Goal: Task Accomplishment & Management: Manage account settings

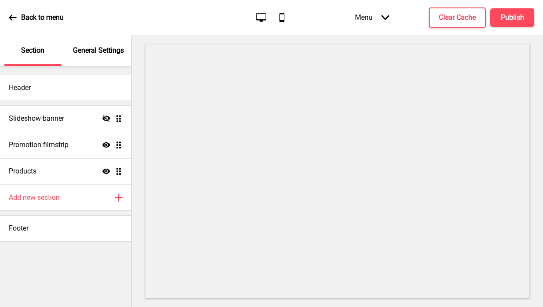
click at [95, 54] on p "General Settings" at bounding box center [98, 51] width 51 height 10
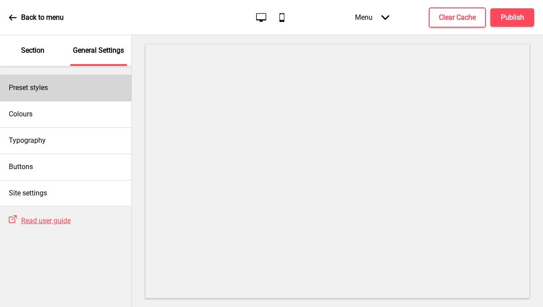
click at [86, 82] on div "Preset styles" at bounding box center [65, 88] width 131 height 26
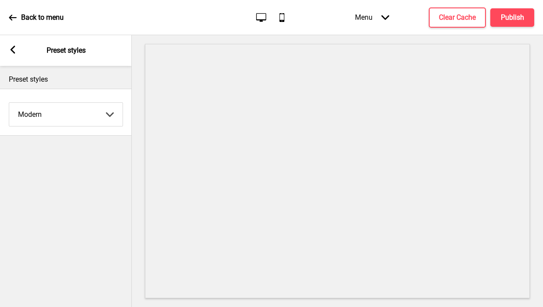
click at [73, 114] on select "Coffee Contrast Dark Earth Marine Minimalist Modern Oddle Pastel Yellow Fruits …" at bounding box center [65, 114] width 113 height 23
select select "minimalist"
click at [9, 103] on select "Coffee Contrast Dark Earth Marine Minimalist Modern Oddle Pastel Yellow Fruits …" at bounding box center [65, 114] width 113 height 23
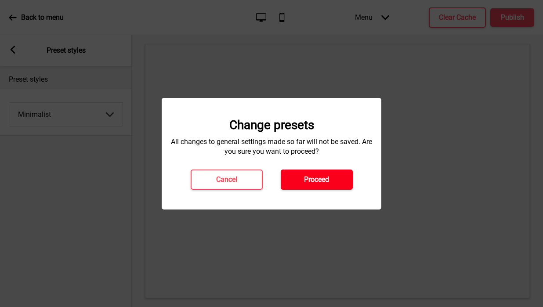
click at [331, 175] on button "Proceed" at bounding box center [317, 180] width 72 height 20
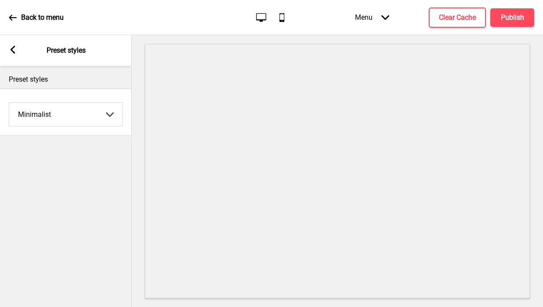
click at [12, 54] on div "Arrow left" at bounding box center [13, 51] width 8 height 10
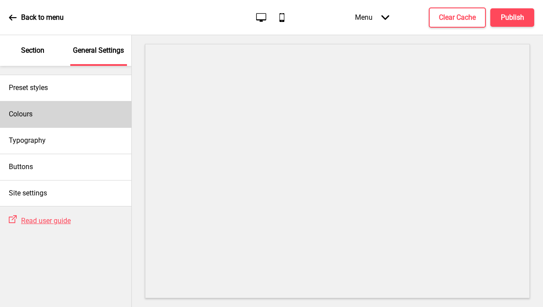
click at [35, 111] on div "Colours" at bounding box center [65, 114] width 131 height 26
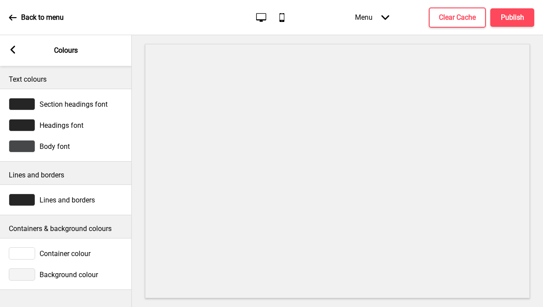
click at [12, 52] on rect at bounding box center [13, 50] width 8 height 8
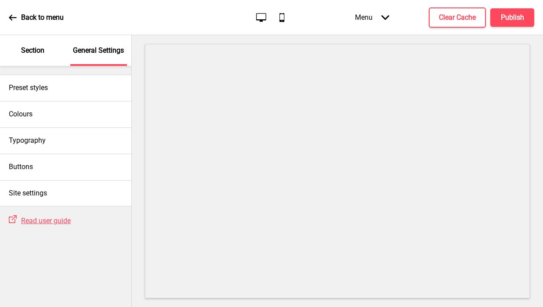
click at [41, 53] on p "Section" at bounding box center [32, 51] width 23 height 10
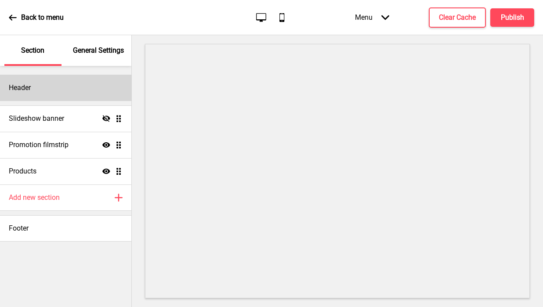
click at [53, 90] on div "Header" at bounding box center [65, 88] width 131 height 26
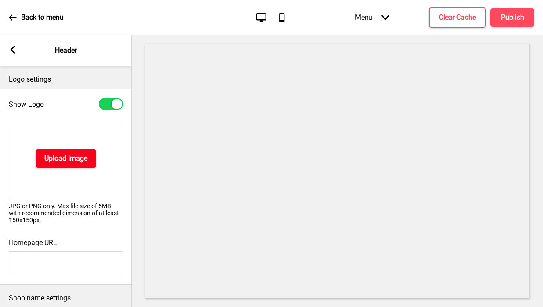
click at [53, 153] on button "Upload Image" at bounding box center [66, 158] width 61 height 18
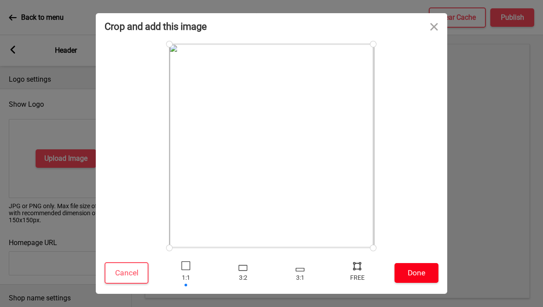
click at [416, 278] on button "Done" at bounding box center [417, 273] width 44 height 20
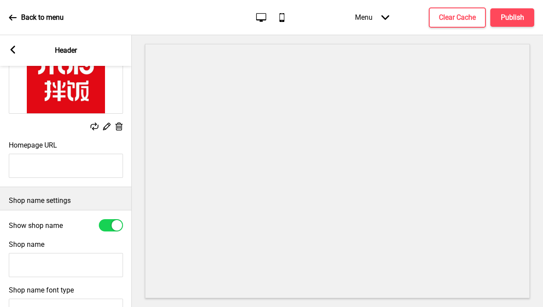
scroll to position [101, 0]
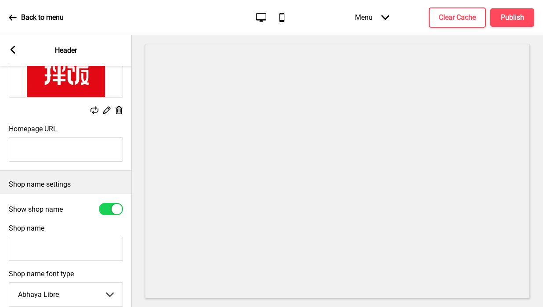
click at [38, 250] on input "Shop name" at bounding box center [66, 249] width 114 height 24
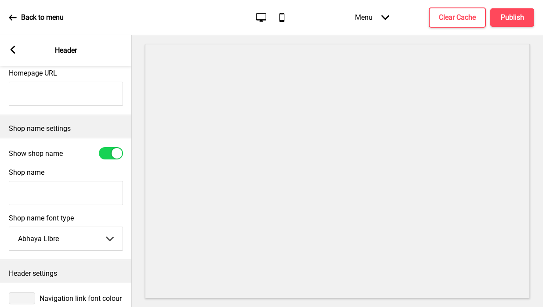
scroll to position [193, 0]
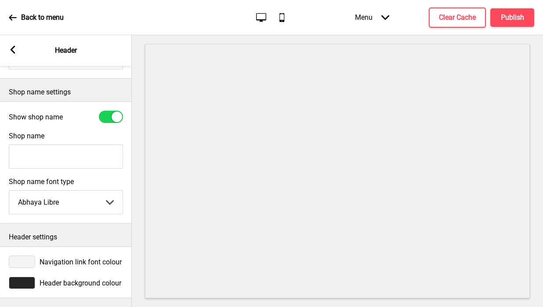
click at [20, 284] on div at bounding box center [22, 283] width 26 height 12
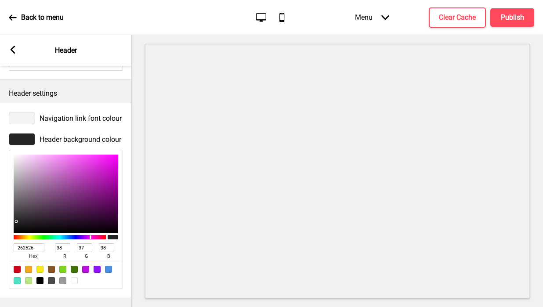
click at [20, 247] on input "262526" at bounding box center [29, 248] width 31 height 9
paste input "E40915"
type input "E40915"
type input "228"
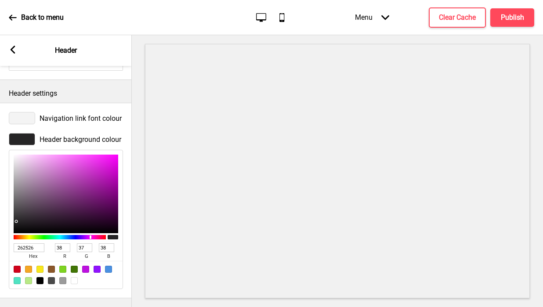
type input "9"
type input "21"
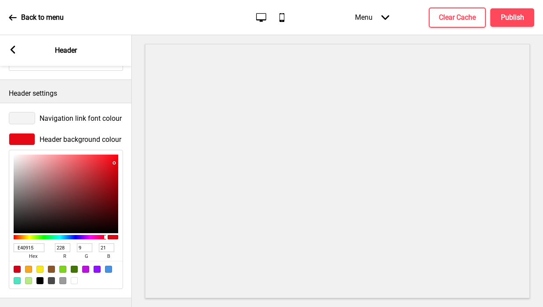
type input "E40915"
click at [20, 120] on div at bounding box center [22, 118] width 26 height 12
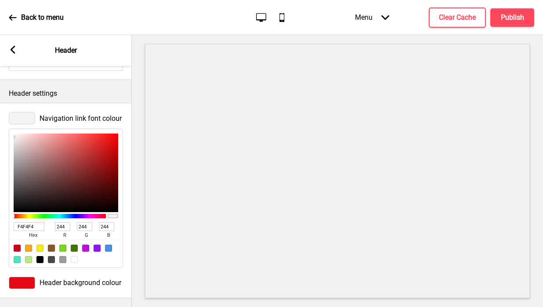
click at [74, 261] on div at bounding box center [74, 259] width 7 height 7
type input "FFFFFF"
type input "255"
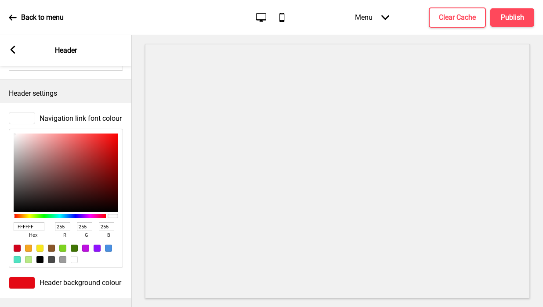
click at [74, 261] on div at bounding box center [74, 259] width 7 height 7
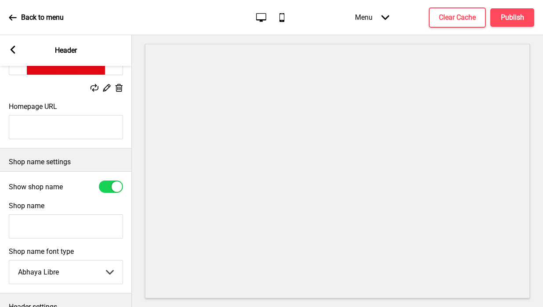
scroll to position [131, 0]
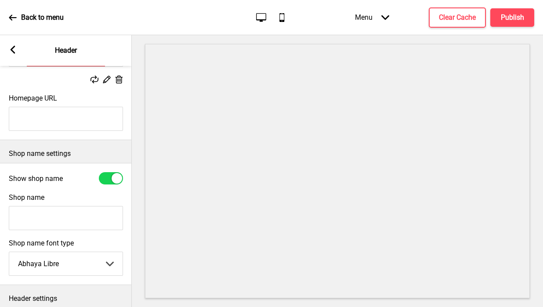
click at [109, 179] on div at bounding box center [111, 178] width 24 height 12
checkbox input "false"
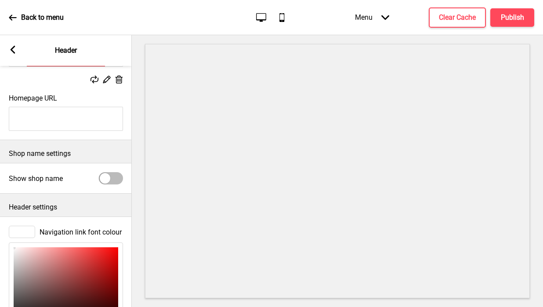
click at [14, 49] on rect at bounding box center [13, 50] width 8 height 8
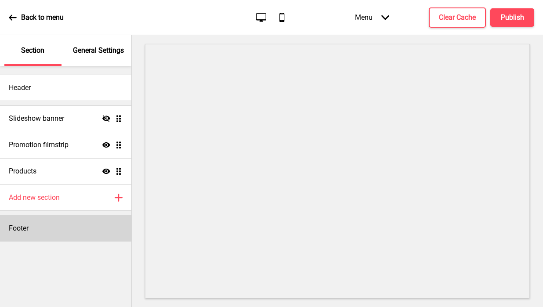
click at [47, 223] on div "Footer" at bounding box center [65, 228] width 131 height 26
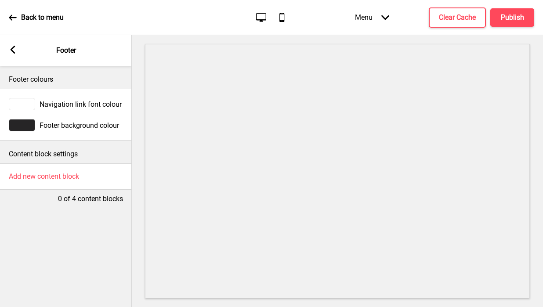
click at [22, 128] on div at bounding box center [22, 125] width 26 height 12
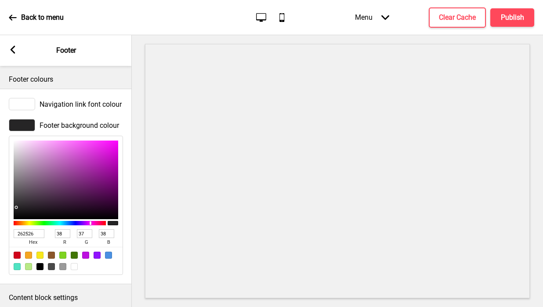
scroll to position [49, 0]
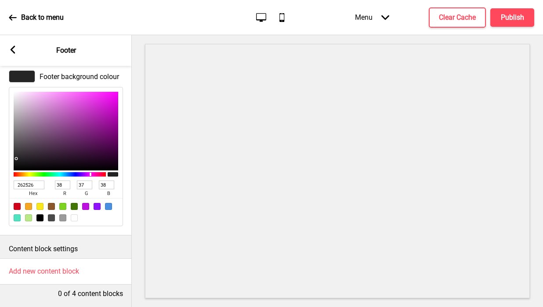
click at [30, 187] on input "262526" at bounding box center [29, 185] width 31 height 9
paste input "E40915"
type input "E40915"
type input "228"
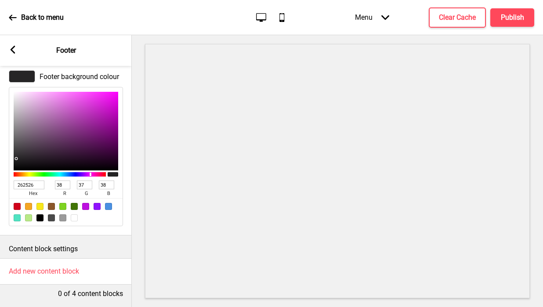
type input "9"
type input "21"
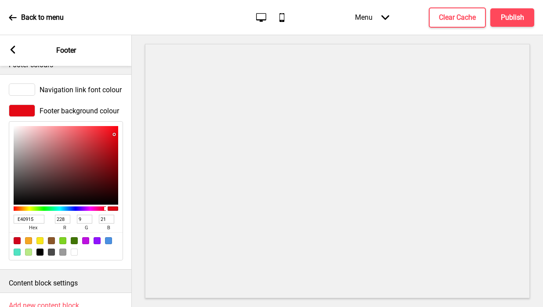
scroll to position [0, 0]
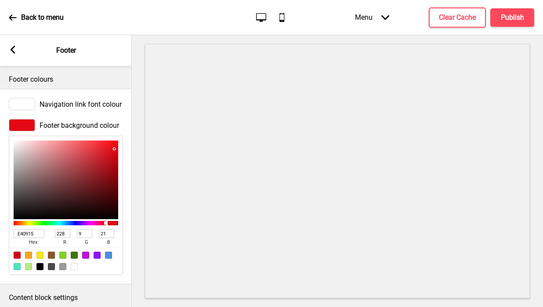
type input "E40915"
click at [22, 99] on div at bounding box center [22, 104] width 26 height 12
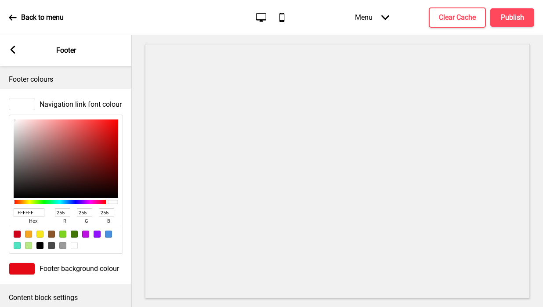
click at [71, 244] on div at bounding box center [74, 245] width 7 height 7
click at [17, 46] on div "Arrow left Footer" at bounding box center [66, 50] width 132 height 31
click at [12, 46] on rect at bounding box center [13, 50] width 8 height 8
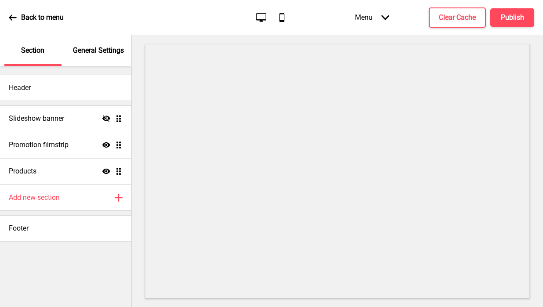
click at [106, 55] on p "General Settings" at bounding box center [98, 51] width 51 height 10
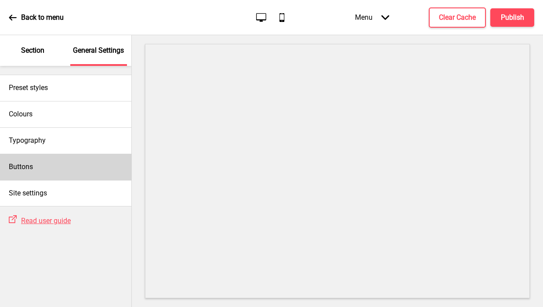
click at [50, 168] on div "Buttons" at bounding box center [65, 167] width 131 height 26
select select "square"
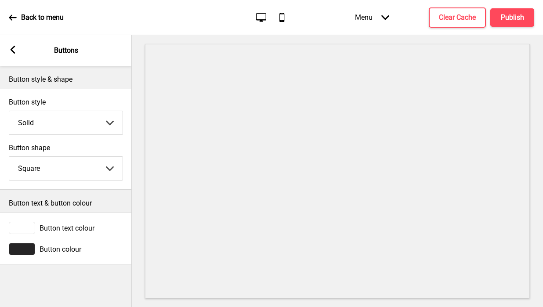
click at [27, 249] on div at bounding box center [22, 249] width 26 height 12
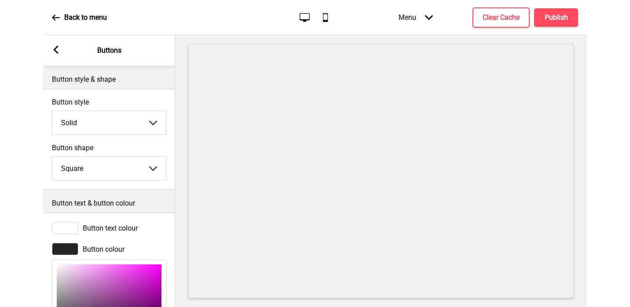
scroll to position [109, 0]
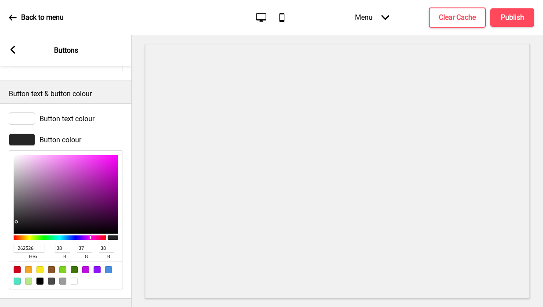
click at [27, 246] on input "262526" at bounding box center [29, 248] width 31 height 9
paste input "E40915"
type input "E40915"
type input "228"
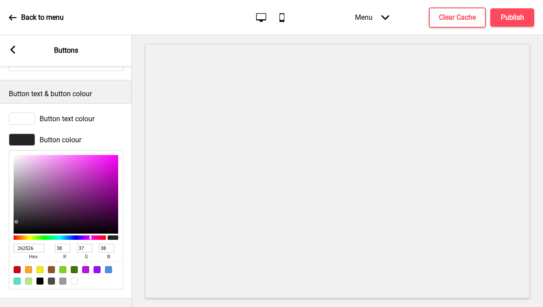
type input "9"
type input "21"
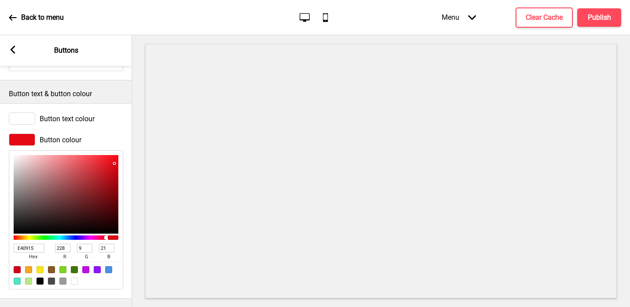
type input "E40915"
click at [15, 53] on icon at bounding box center [13, 50] width 5 height 8
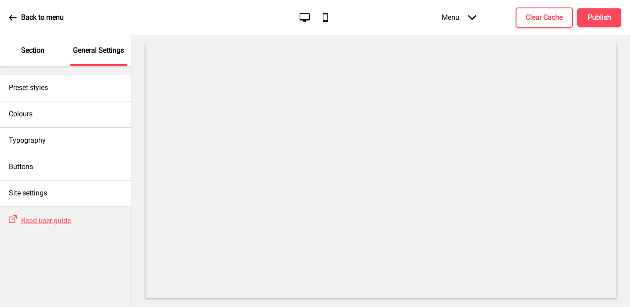
click at [39, 49] on p "Section" at bounding box center [32, 51] width 23 height 10
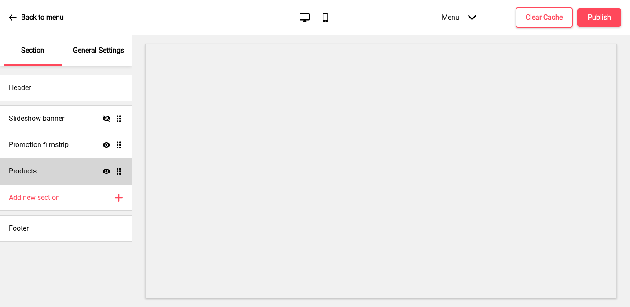
click at [35, 168] on h4 "Products" at bounding box center [23, 172] width 28 height 10
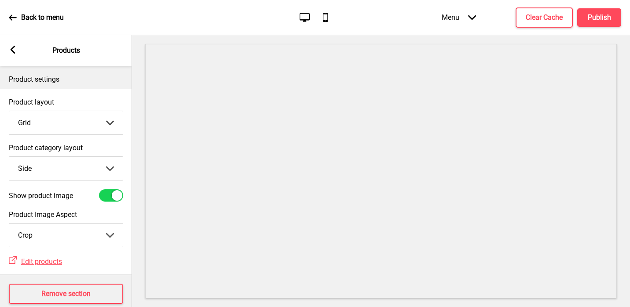
click at [44, 163] on select "Top Side" at bounding box center [65, 168] width 113 height 23
select select "top"
click at [9, 157] on select "Top Side" at bounding box center [65, 168] width 113 height 23
click at [15, 50] on rect at bounding box center [13, 50] width 8 height 8
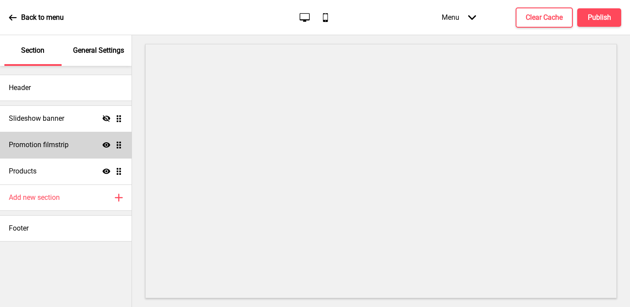
click at [79, 141] on div "Promotion filmstrip Show Drag" at bounding box center [65, 145] width 131 height 26
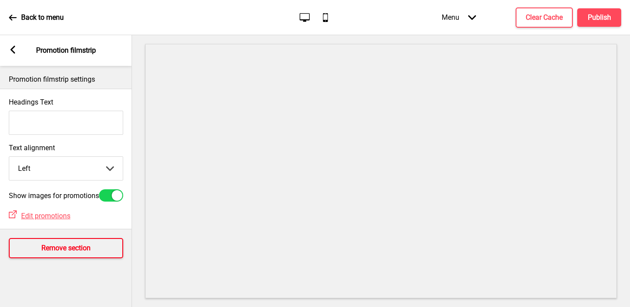
click at [57, 246] on button "Remove section" at bounding box center [66, 248] width 114 height 20
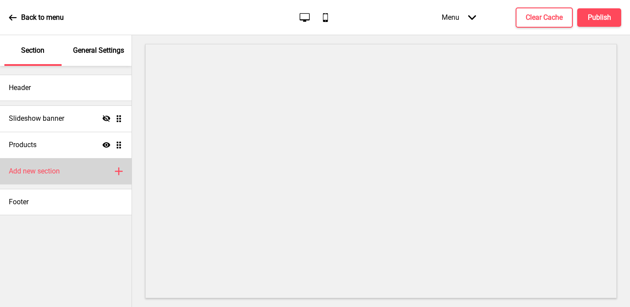
click at [60, 171] on h4 "Add new section" at bounding box center [34, 172] width 51 height 10
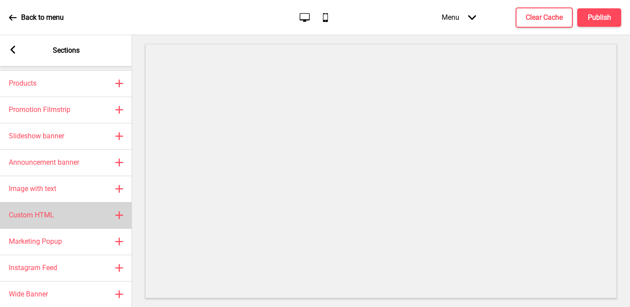
scroll to position [28, 0]
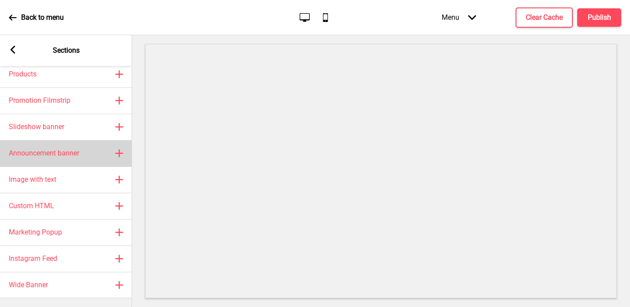
click at [56, 155] on h4 "Announcement banner" at bounding box center [44, 154] width 70 height 10
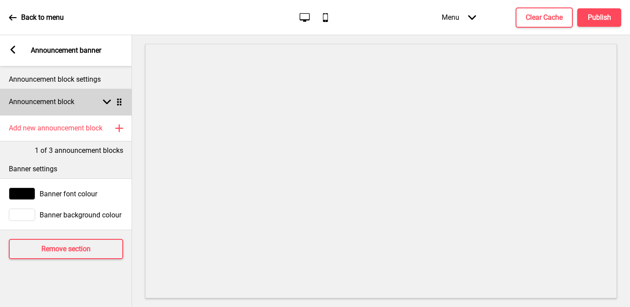
click at [50, 107] on div "Announcement block Arrow down Drag" at bounding box center [66, 102] width 132 height 26
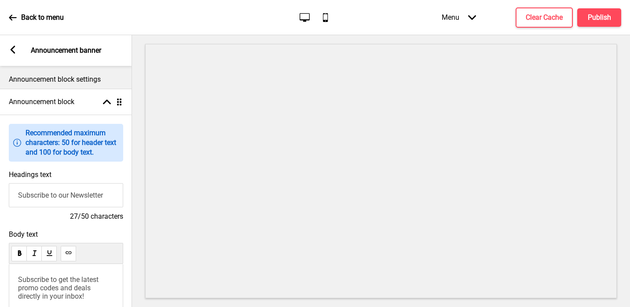
click at [44, 193] on input "Subscribe to our Newsletter" at bounding box center [66, 195] width 114 height 24
type input "Welcome to"
click at [49, 291] on span "Subscribe to get the latest promo codes and deals directly in your inbox!" at bounding box center [59, 288] width 82 height 25
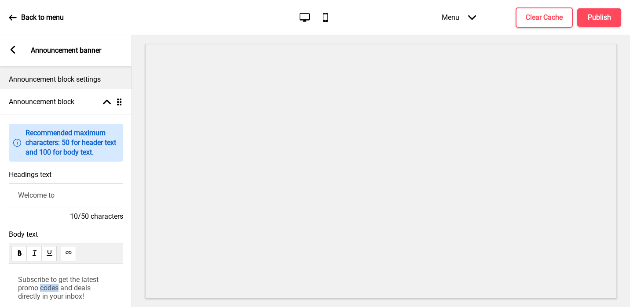
click at [49, 291] on span "Subscribe to get the latest promo codes and deals directly in your inbox!" at bounding box center [59, 288] width 82 height 25
click at [10, 46] on rect at bounding box center [13, 50] width 8 height 8
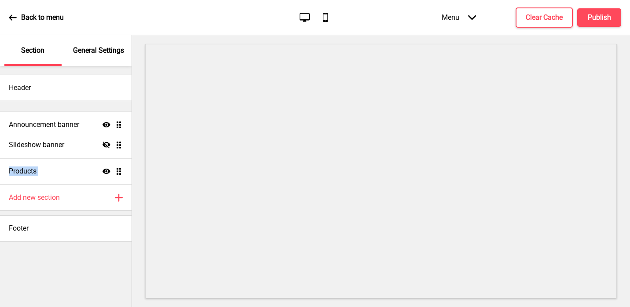
drag, startPoint x: 119, startPoint y: 171, endPoint x: 118, endPoint y: 124, distance: 46.6
click at [118, 124] on ul "Slideshow banner Hide Drag Products Show Drag Announcement banner Show Drag" at bounding box center [65, 145] width 131 height 79
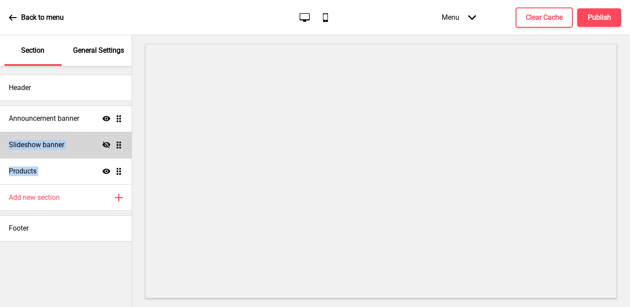
click at [104, 145] on icon at bounding box center [106, 145] width 8 height 7
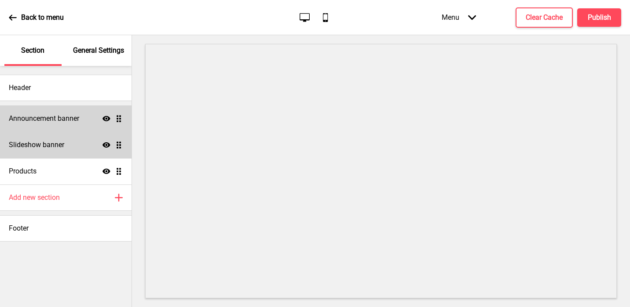
click at [56, 125] on div "Announcement banner Show Drag" at bounding box center [65, 119] width 131 height 26
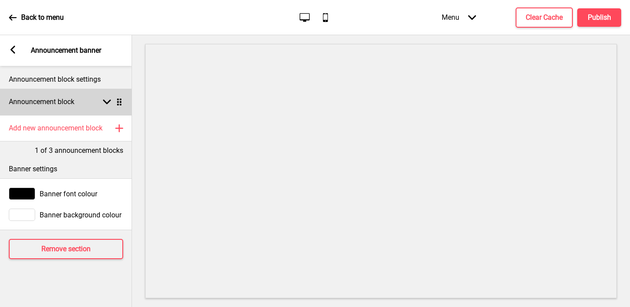
click at [65, 103] on h4 "Announcement block" at bounding box center [42, 102] width 66 height 10
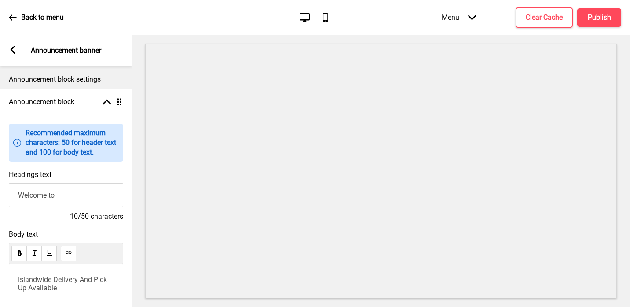
click at [76, 196] on input "Welcome to" at bounding box center [66, 195] width 114 height 24
paste input "Micun Bibimbap 米村拌饭"
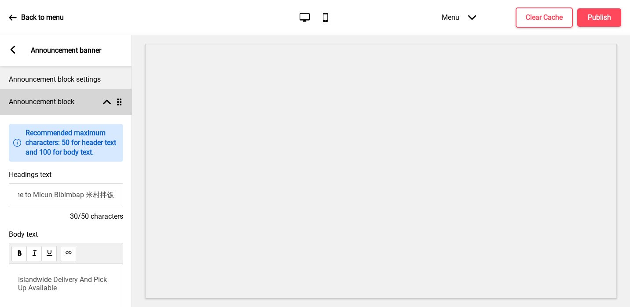
type input "Welcome to Micun Bibimbap 米村拌饭"
click at [110, 102] on icon at bounding box center [107, 102] width 8 height 5
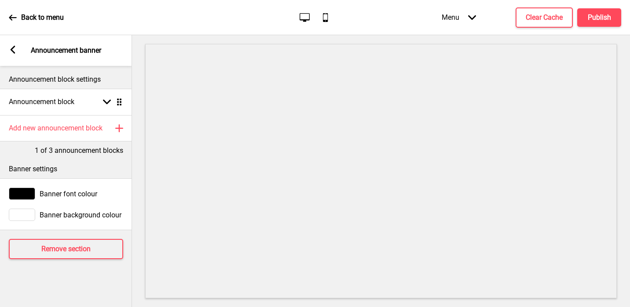
click at [14, 53] on icon at bounding box center [13, 50] width 5 height 8
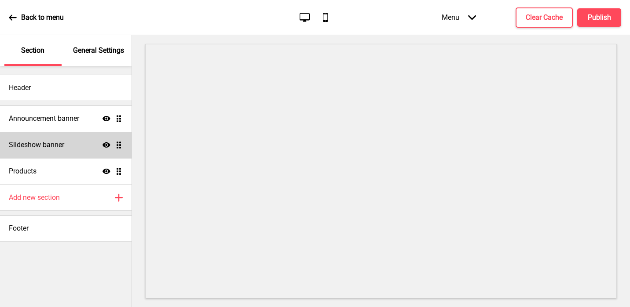
click at [98, 53] on p "General Settings" at bounding box center [98, 51] width 51 height 10
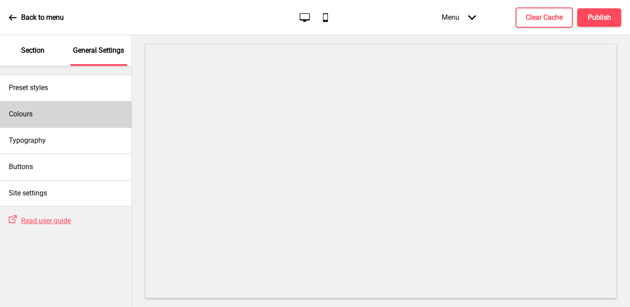
click at [26, 108] on div "Colours" at bounding box center [65, 114] width 131 height 26
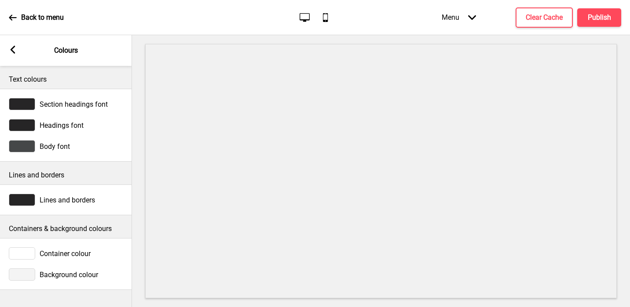
click at [29, 273] on div at bounding box center [22, 275] width 26 height 12
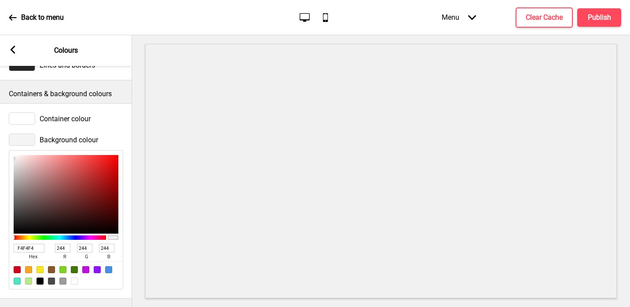
click at [76, 279] on div at bounding box center [74, 281] width 7 height 7
type input "FFFFFF"
type input "255"
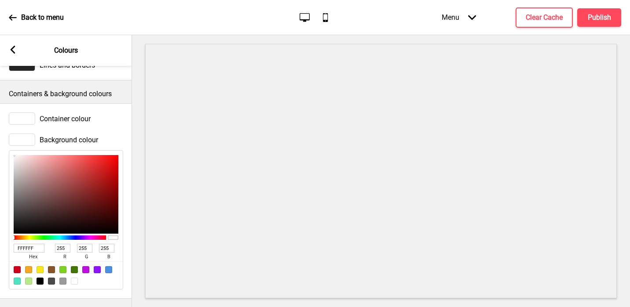
click at [13, 52] on icon at bounding box center [13, 50] width 5 height 8
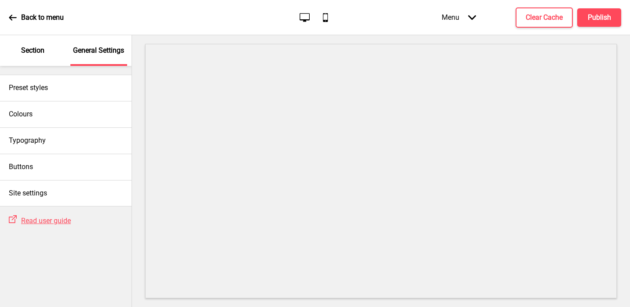
click at [37, 46] on p "Section" at bounding box center [32, 51] width 23 height 10
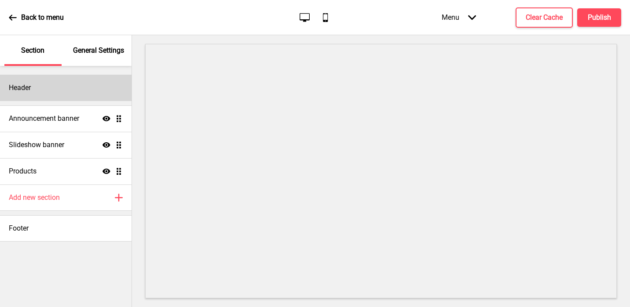
click at [44, 94] on div "Header" at bounding box center [65, 88] width 131 height 26
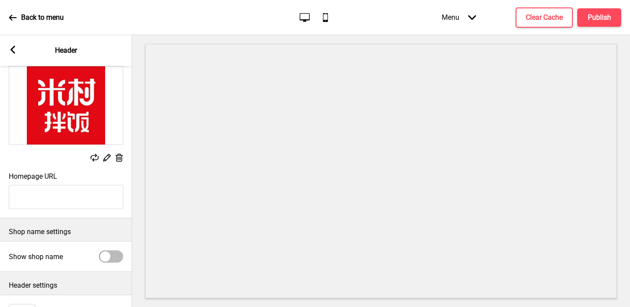
scroll to position [102, 0]
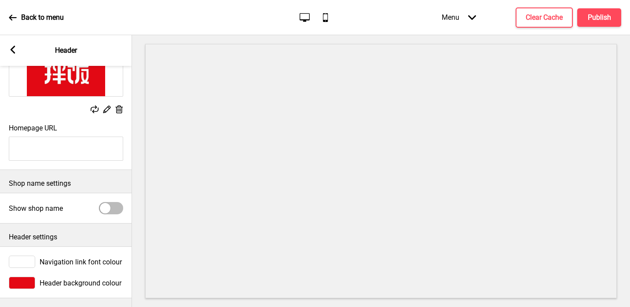
click at [113, 212] on div at bounding box center [111, 208] width 24 height 12
checkbox input "true"
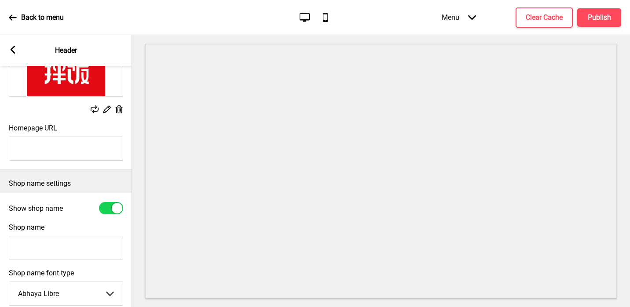
click at [69, 248] on input "Shop name" at bounding box center [66, 248] width 114 height 24
paste input "Micun Bibimbap 米村拌饭"
type input "Micun Bibimbap 米村拌饭"
click at [106, 209] on div at bounding box center [111, 208] width 24 height 12
checkbox input "false"
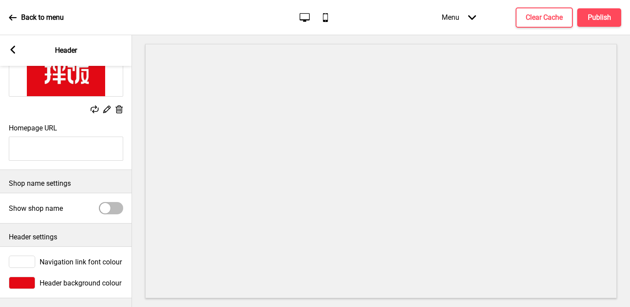
click at [11, 45] on div "Arrow left Header" at bounding box center [66, 50] width 132 height 31
click at [14, 47] on icon at bounding box center [13, 50] width 5 height 8
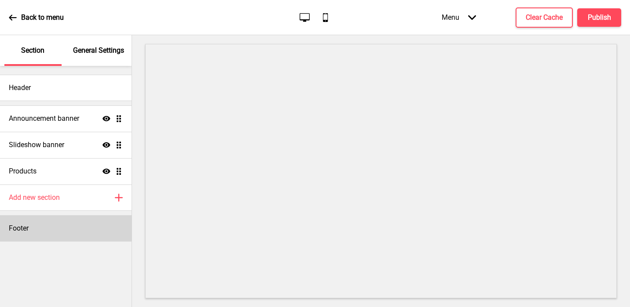
click at [50, 228] on div "Footer" at bounding box center [65, 228] width 131 height 26
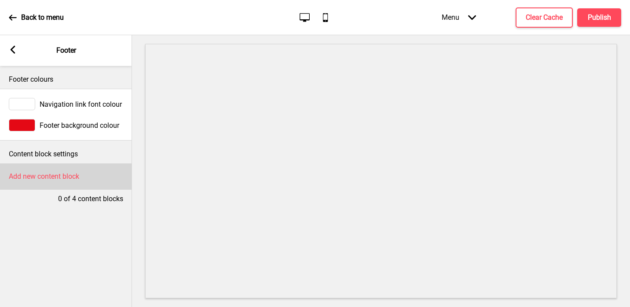
click at [30, 175] on h4 "Add new content block" at bounding box center [44, 177] width 70 height 10
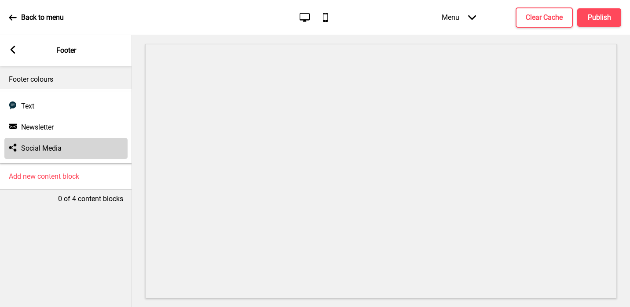
click at [49, 149] on h4 "Social Media" at bounding box center [41, 149] width 40 height 10
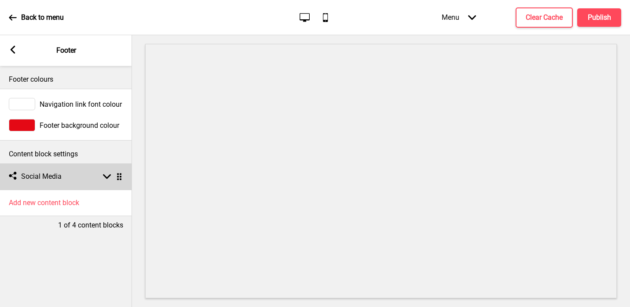
click at [61, 177] on h4 "Social Media" at bounding box center [41, 177] width 40 height 10
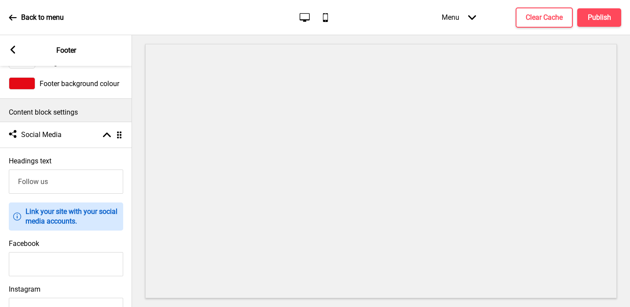
scroll to position [122, 0]
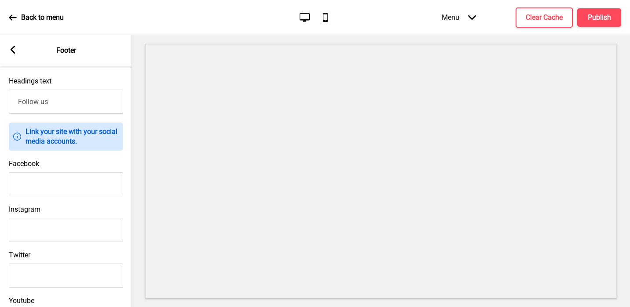
click at [39, 186] on input "Facebook" at bounding box center [66, 184] width 114 height 24
paste input "[URL][DOMAIN_NAME]"
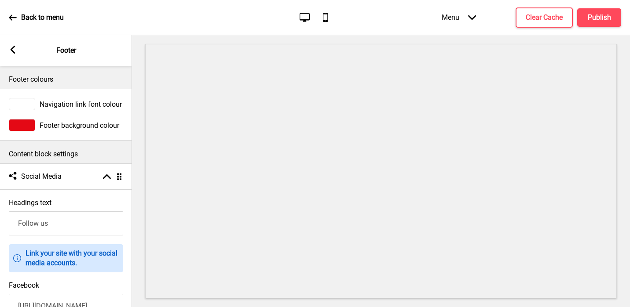
type input "[URL][DOMAIN_NAME]"
click at [13, 49] on rect at bounding box center [13, 50] width 8 height 8
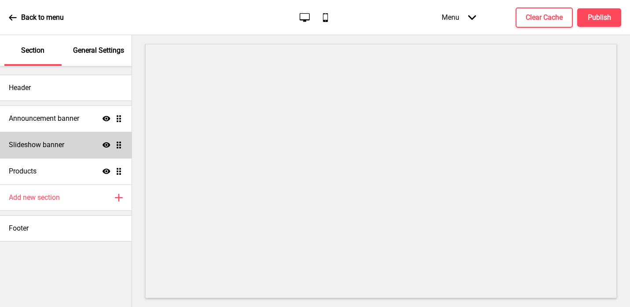
click at [65, 140] on div "Slideshow banner Show Drag" at bounding box center [65, 145] width 131 height 26
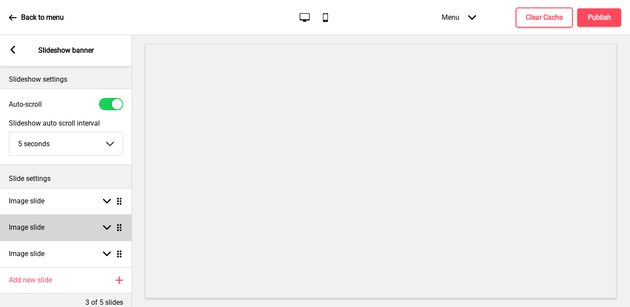
click at [93, 226] on div "Image slide Arrow down Drag" at bounding box center [66, 228] width 132 height 26
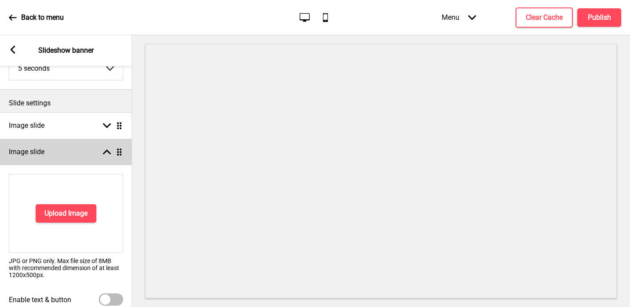
scroll to position [119, 0]
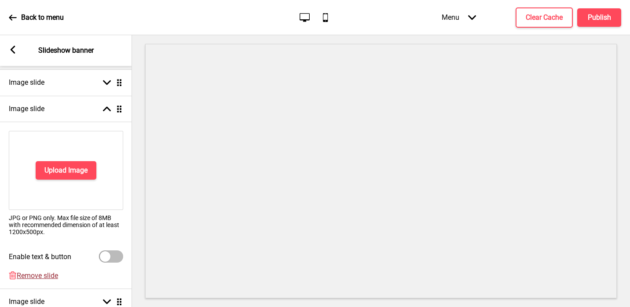
click at [43, 274] on span "Remove slide" at bounding box center [37, 276] width 41 height 8
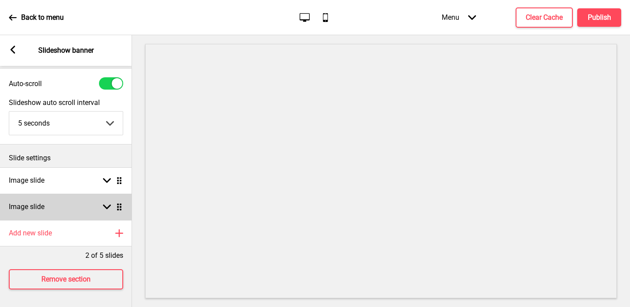
click at [47, 204] on div "Image slide Arrow down Drag" at bounding box center [66, 207] width 132 height 26
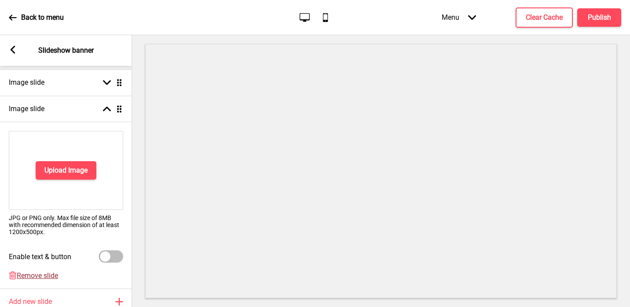
click at [28, 274] on span "Remove slide" at bounding box center [37, 276] width 41 height 8
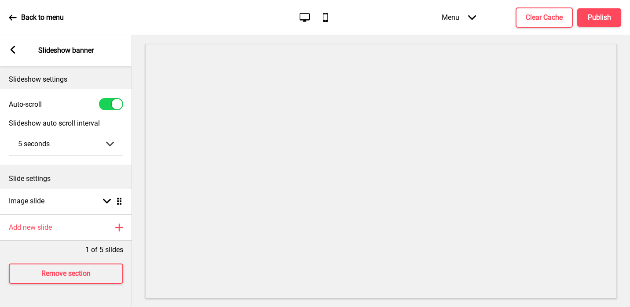
scroll to position [0, 0]
click at [108, 106] on div at bounding box center [111, 104] width 24 height 12
checkbox input "false"
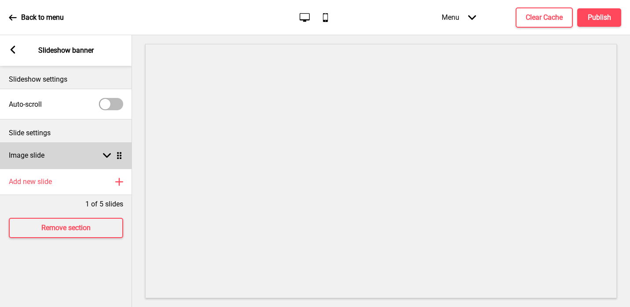
click at [60, 156] on div "Image slide Arrow down Drag" at bounding box center [66, 155] width 132 height 26
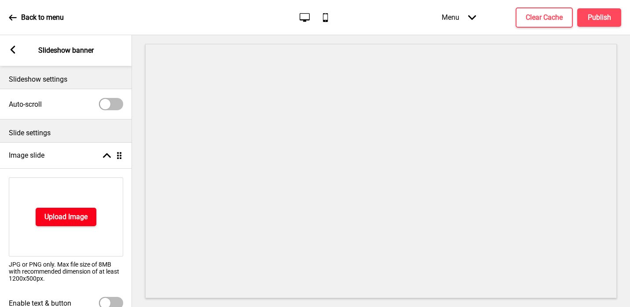
click at [51, 213] on h4 "Upload Image" at bounding box center [65, 217] width 43 height 10
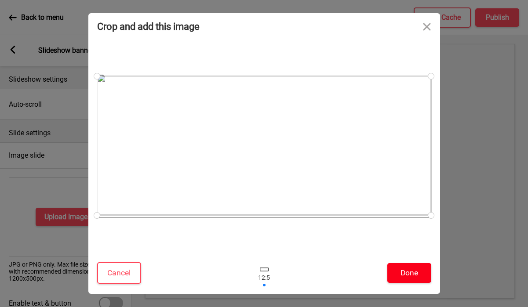
click at [427, 271] on button "Done" at bounding box center [409, 273] width 44 height 20
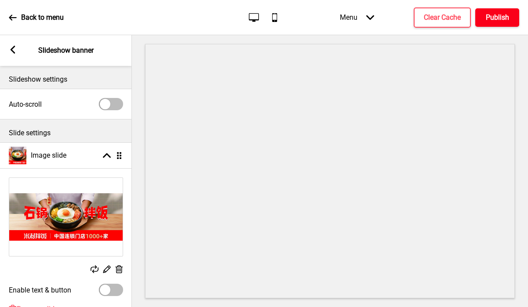
click at [503, 23] on button "Publish" at bounding box center [497, 17] width 44 height 18
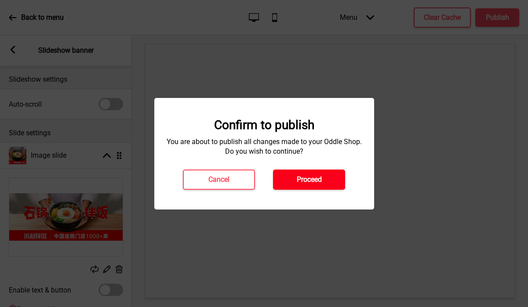
click at [317, 185] on button "Proceed" at bounding box center [309, 180] width 72 height 20
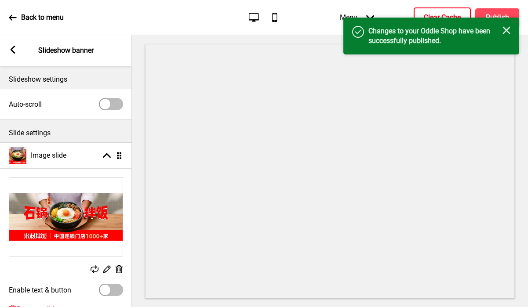
click at [427, 16] on h4 "Clear Cache" at bounding box center [442, 18] width 37 height 10
